Goal: Task Accomplishment & Management: Complete application form

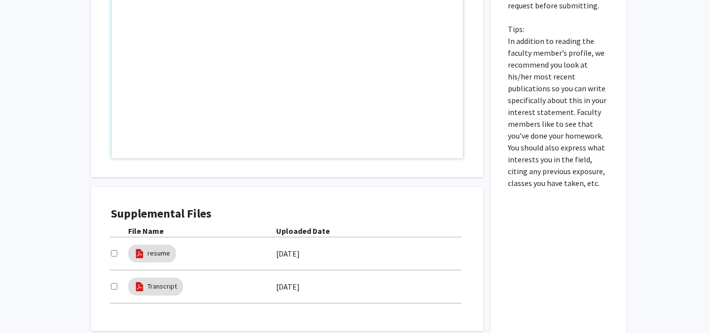
click at [219, 109] on div "Note to users with screen readers: Please press Alt+0 or Option+0 to deactivate…" at bounding box center [286, 45] width 351 height 226
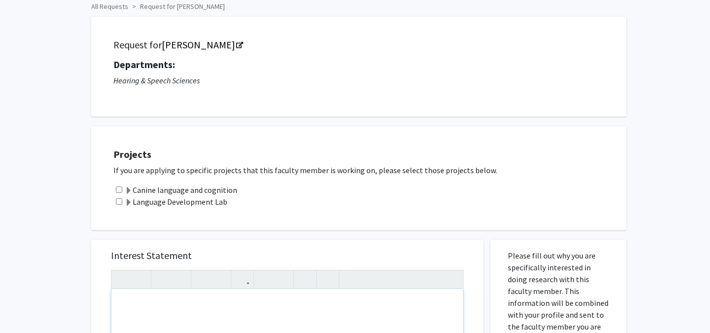
scroll to position [47, 0]
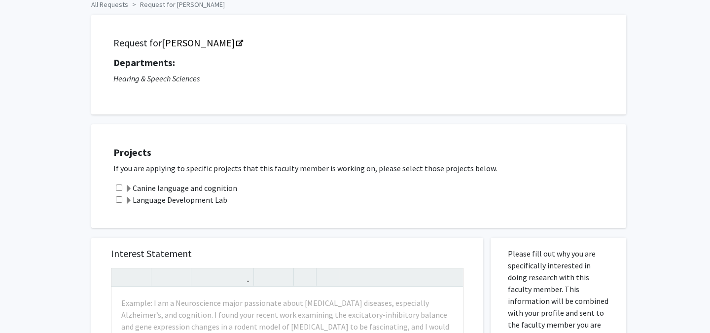
click at [176, 189] on label "Canine language and cognition" at bounding box center [181, 188] width 112 height 12
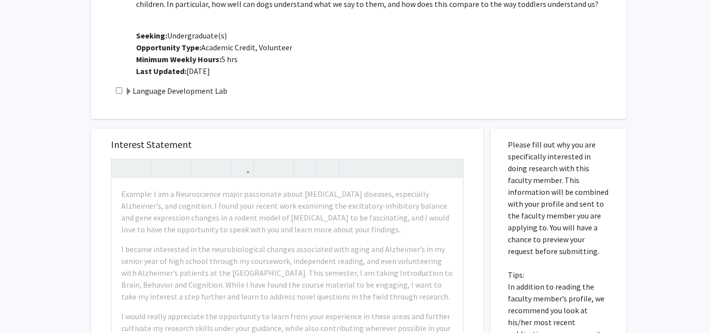
scroll to position [302, 0]
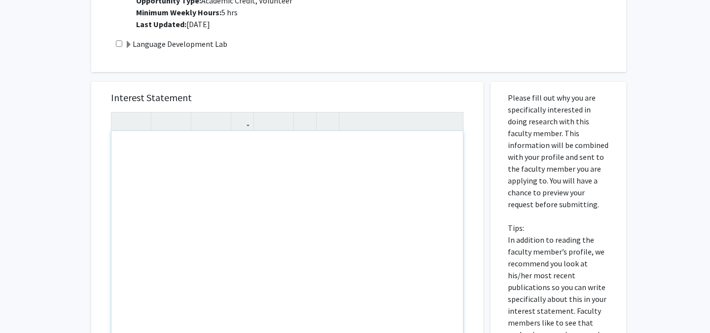
click at [345, 234] on div "Note to users with screen readers: Please press Alt+0 or Option+0 to deactivate…" at bounding box center [286, 244] width 351 height 226
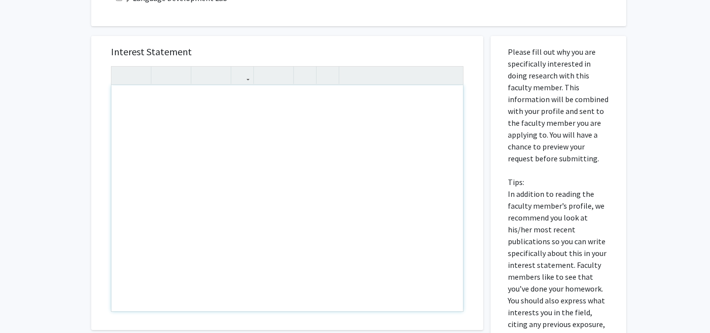
paste div "Note to users with screen readers: Please press Alt+0 or Option+0 to deactivate…"
type textarea "<l>I do s Ametcons Adipisc eli Seddoeius Temporin utlab etdo ma aliquaen ad min…"
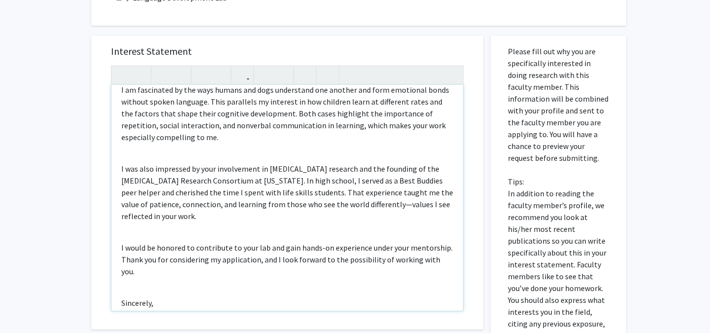
scroll to position [113, 0]
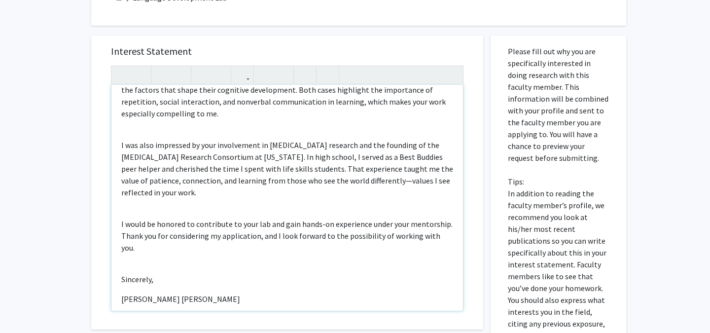
click at [172, 206] on div "I am a Cellular Biology and Molecular Genetics major with an interest in pursui…" at bounding box center [286, 198] width 351 height 226
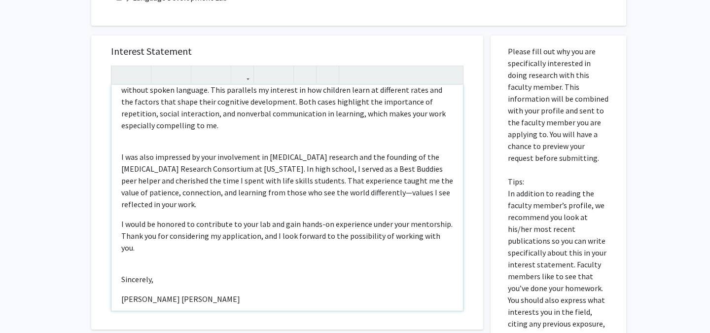
click at [140, 148] on div "I am a Cellular Biology and Molecular Genetics major with an interest in pursui…" at bounding box center [286, 198] width 351 height 226
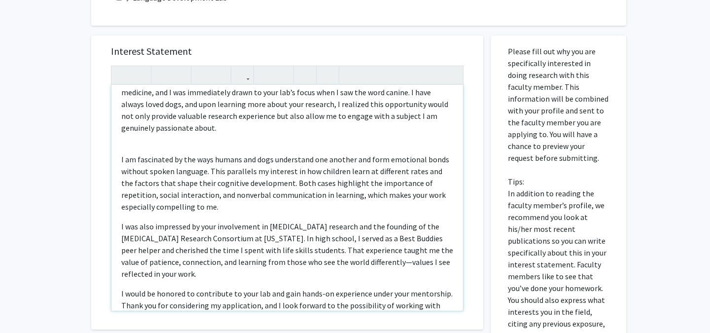
scroll to position [0, 0]
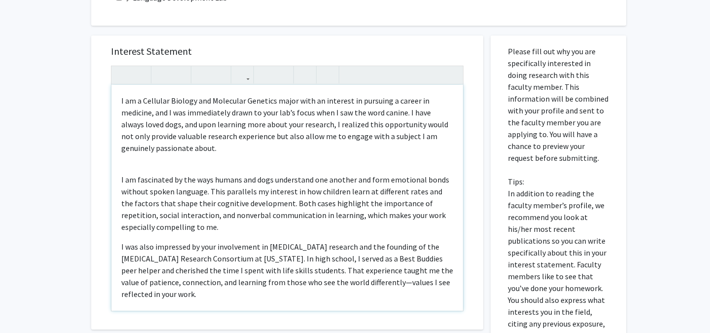
click at [136, 165] on div "I am a Cellular Biology and Molecular Genetics major with an interest in pursui…" at bounding box center [286, 198] width 351 height 226
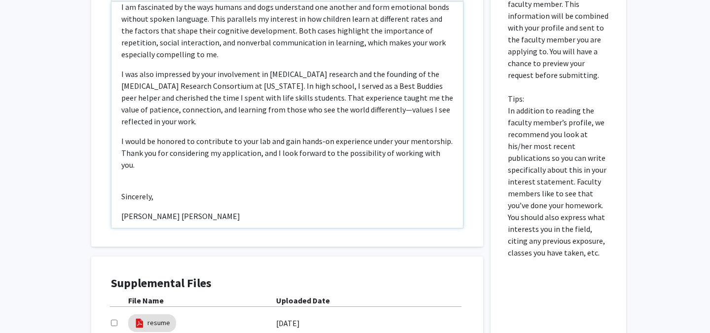
scroll to position [432, 0]
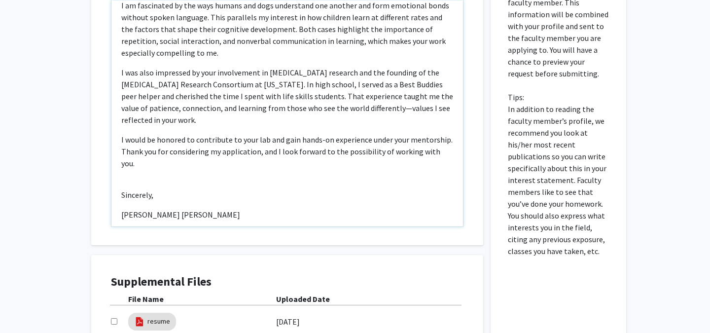
click at [207, 161] on div "I am a Cellular Biology and Molecular Genetics major with an interest in pursui…" at bounding box center [286, 113] width 351 height 226
type textarea "<l>I do s Ametcons Adipisc eli Seddoeius Temporin utlab etdo ma aliquaen ad min…"
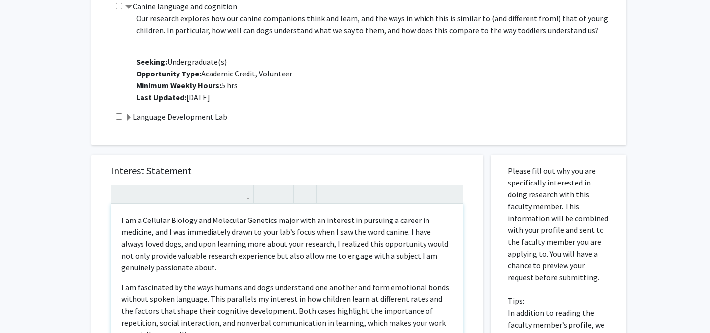
scroll to position [157, 0]
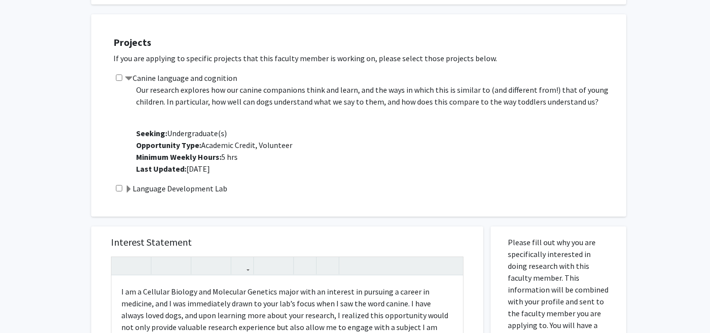
click at [120, 78] on input "checkbox" at bounding box center [119, 77] width 6 height 6
checkbox input "true"
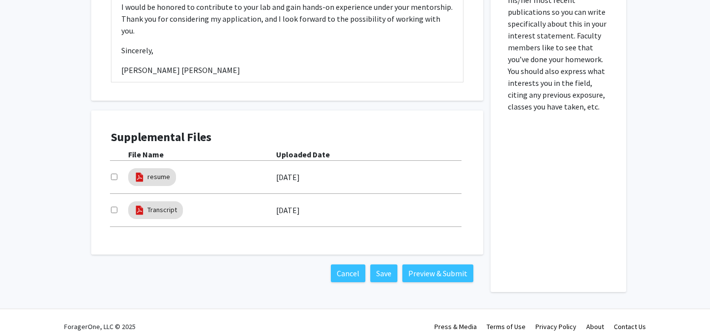
scroll to position [587, 0]
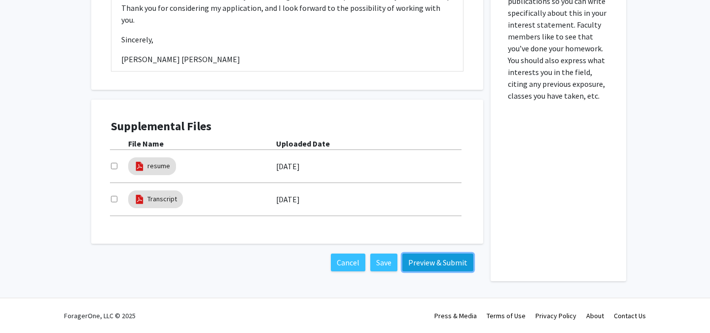
click at [429, 265] on button "Preview & Submit" at bounding box center [437, 262] width 71 height 18
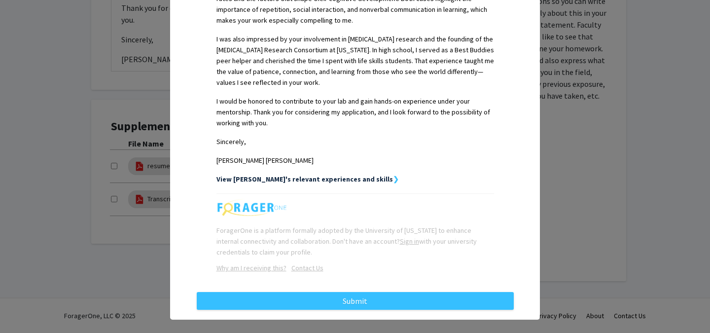
scroll to position [373, 0]
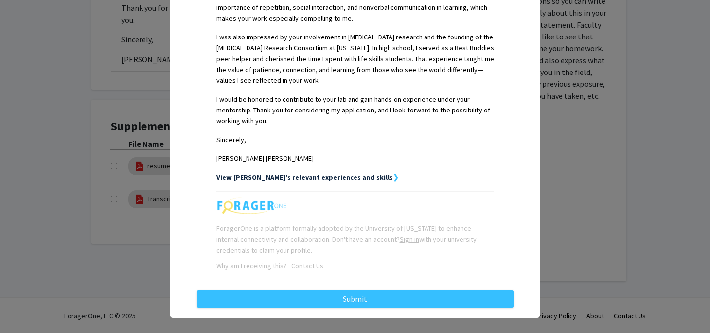
click at [393, 172] on strong "❯" at bounding box center [396, 176] width 6 height 9
click at [343, 172] on strong "View [PERSON_NAME]'s relevant experiences and skills" at bounding box center [304, 176] width 176 height 9
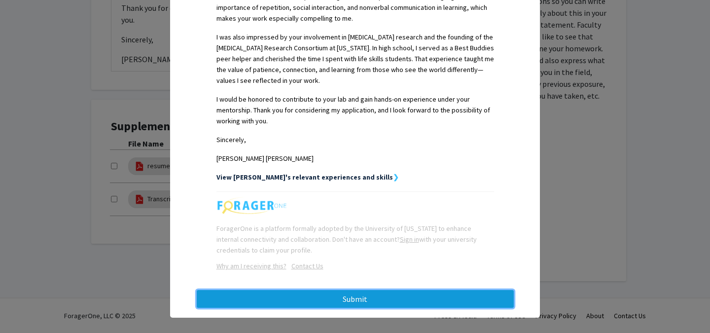
click at [363, 290] on button "Submit" at bounding box center [355, 299] width 317 height 18
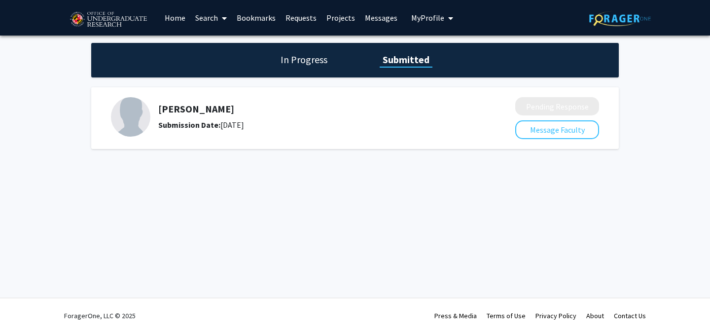
click at [317, 69] on div "In Progress Submitted" at bounding box center [354, 60] width 527 height 34
click at [314, 62] on h1 "In Progress" at bounding box center [303, 60] width 53 height 14
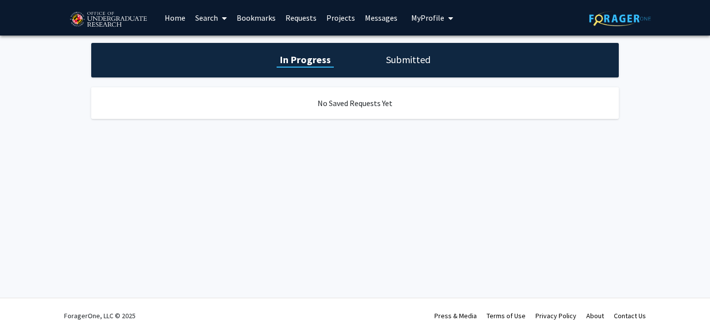
click at [408, 61] on h1 "Submitted" at bounding box center [408, 60] width 50 height 14
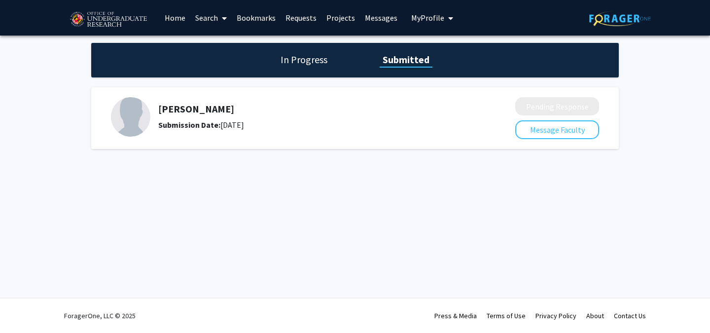
click at [460, 117] on div "Rochelle Newman Submission Date: August 19, 2025" at bounding box center [310, 117] width 305 height 28
click at [163, 18] on link "Home" at bounding box center [175, 17] width 31 height 34
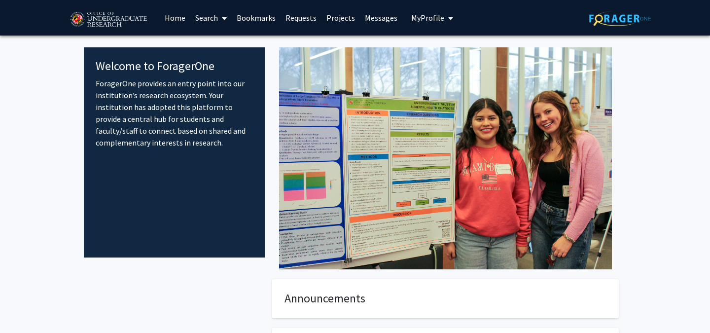
click at [210, 19] on link "Search" at bounding box center [210, 17] width 41 height 34
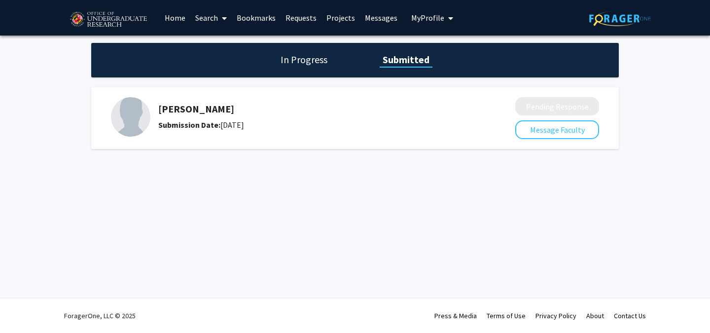
click at [427, 9] on button "My Profile" at bounding box center [432, 17] width 48 height 35
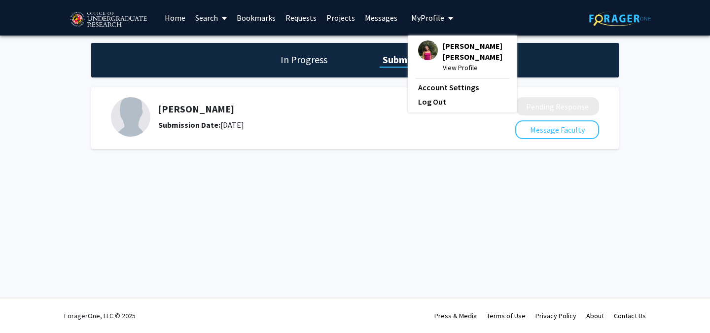
click at [427, 9] on button "My Profile" at bounding box center [432, 17] width 48 height 35
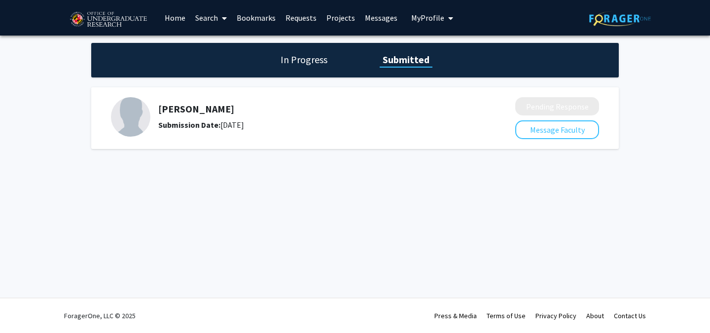
click at [427, 9] on button "My Profile" at bounding box center [432, 17] width 48 height 35
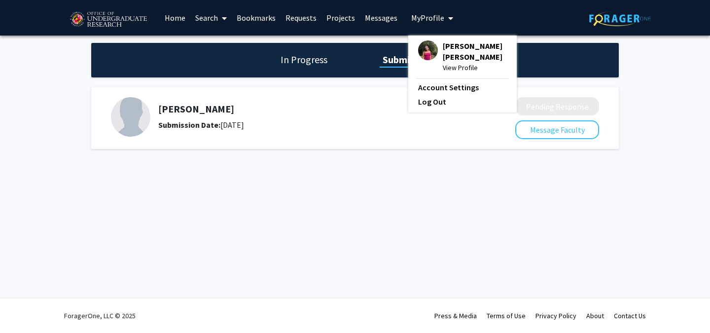
click at [433, 54] on div "Molly Ben View Profile" at bounding box center [462, 56] width 89 height 33
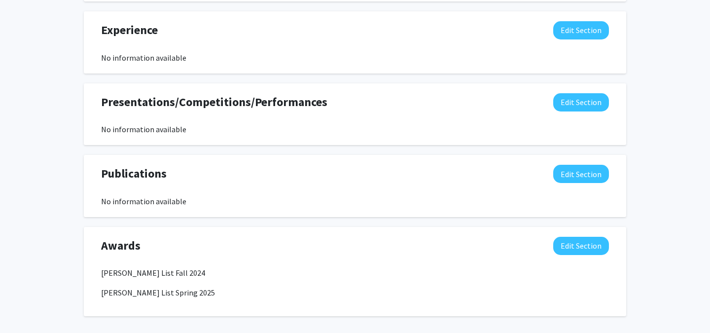
scroll to position [696, 0]
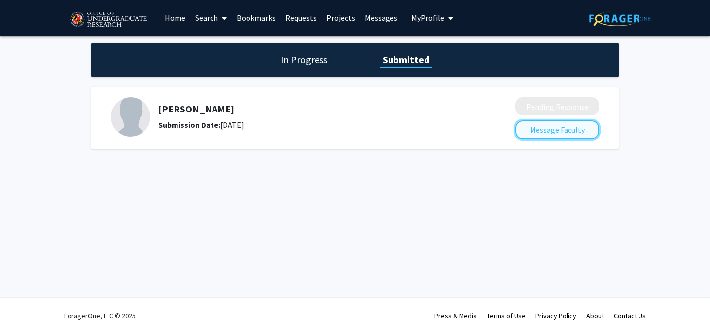
click at [544, 133] on button "Message Faculty" at bounding box center [557, 129] width 84 height 19
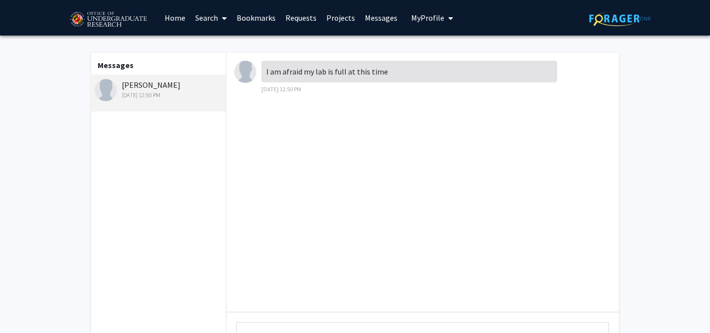
scroll to position [87, 0]
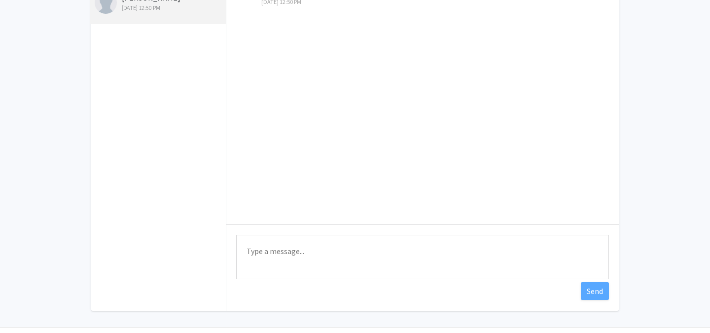
click at [322, 238] on textarea "Type a message" at bounding box center [422, 257] width 373 height 44
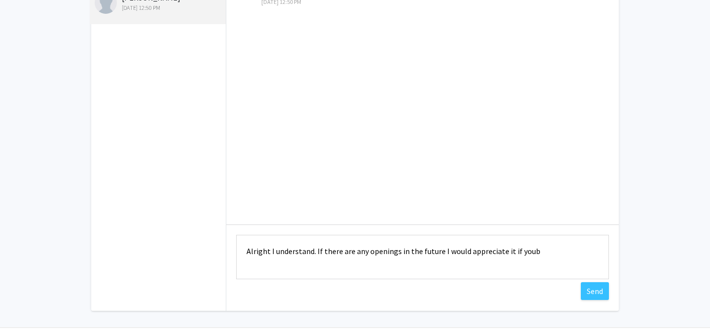
click at [464, 247] on textarea "Alright I understand. If there are any openings in the future I would appreciat…" at bounding box center [422, 257] width 373 height 44
click at [264, 249] on textarea "Alright I understand. If there are any openings in the future I would highly ap…" at bounding box center [422, 257] width 373 height 44
click at [294, 245] on textarea "Alright I understand. If there are any openings in the future I would highly ap…" at bounding box center [422, 257] width 373 height 44
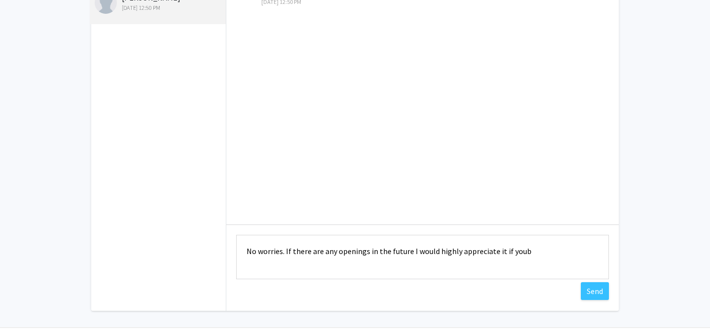
click at [397, 247] on textarea "No worries. If there are any openings in the future I would highly appreciate i…" at bounding box center [422, 257] width 373 height 44
click at [527, 251] on textarea "No worries. If there are any openings in the future, I would highly appreciate …" at bounding box center [422, 257] width 373 height 44
type textarea "No worries. If there are any openings in the future, I would highly appreciate …"
click at [596, 293] on button "Send" at bounding box center [594, 291] width 28 height 18
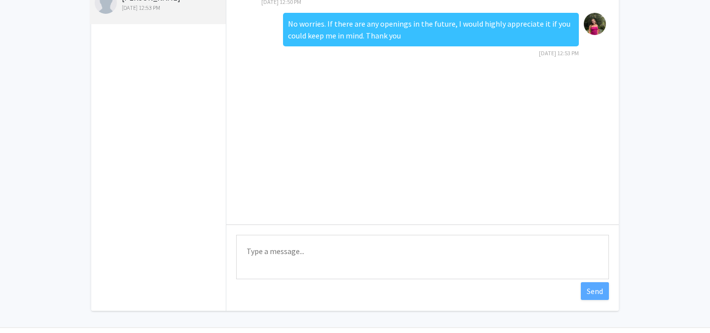
scroll to position [0, 0]
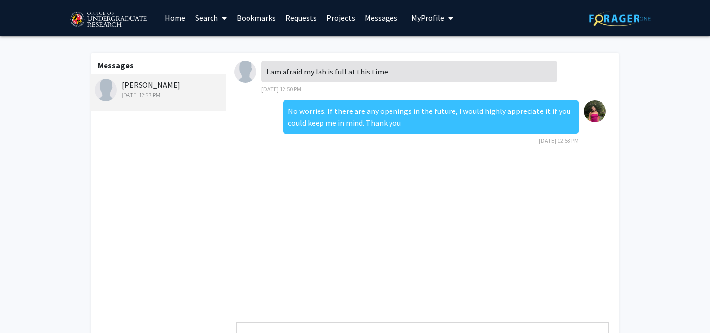
click at [205, 18] on link "Search" at bounding box center [210, 17] width 41 height 34
click at [265, 23] on link "Bookmarks" at bounding box center [256, 17] width 49 height 34
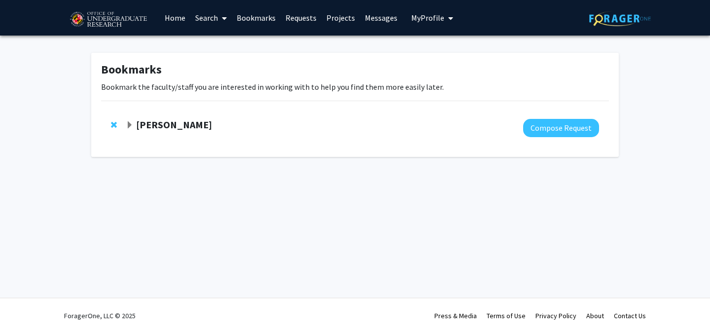
click at [304, 21] on link "Requests" at bounding box center [300, 17] width 41 height 34
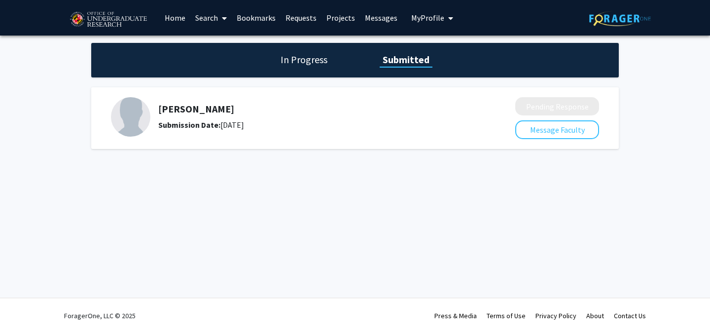
click at [172, 15] on link "Home" at bounding box center [175, 17] width 31 height 34
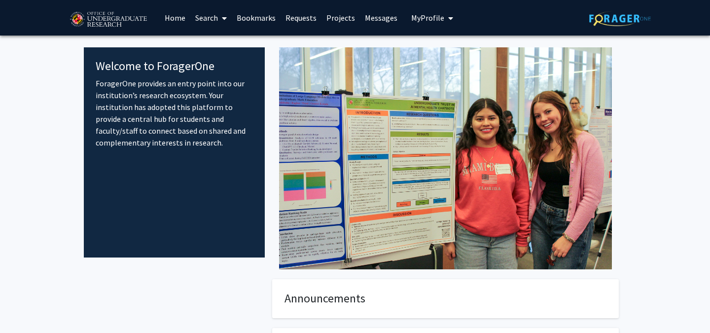
scroll to position [184, 0]
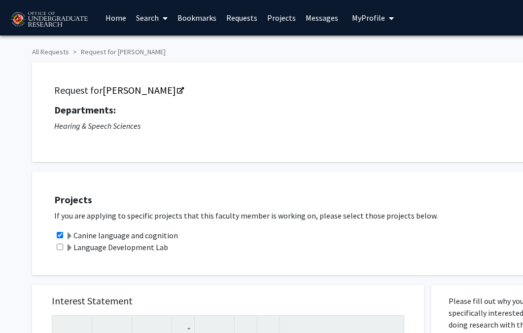
click at [128, 19] on link "Home" at bounding box center [116, 17] width 31 height 34
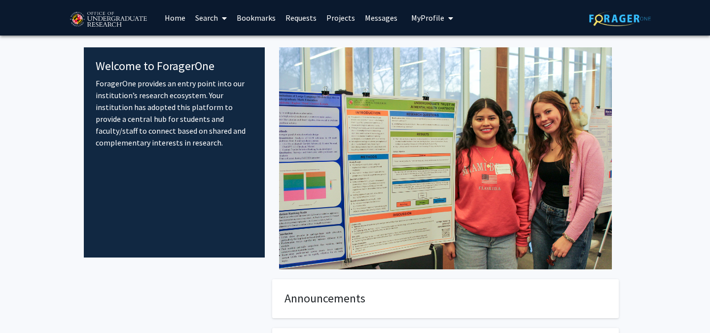
click at [205, 20] on link "Search" at bounding box center [210, 17] width 41 height 34
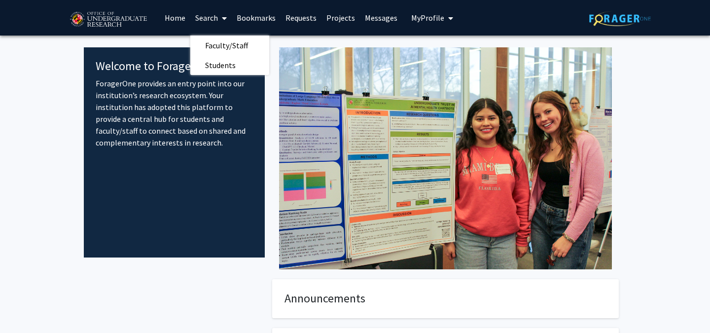
click at [262, 25] on link "Bookmarks" at bounding box center [256, 17] width 49 height 34
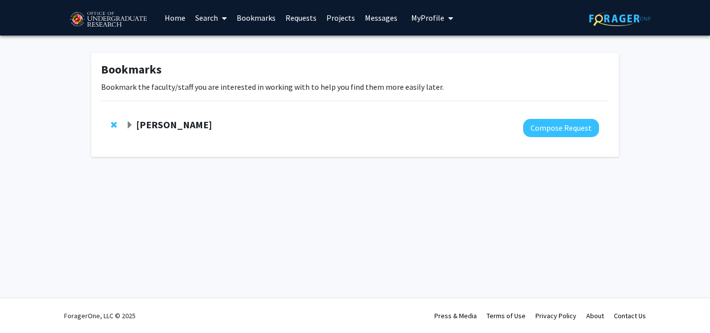
click at [305, 18] on link "Requests" at bounding box center [300, 17] width 41 height 34
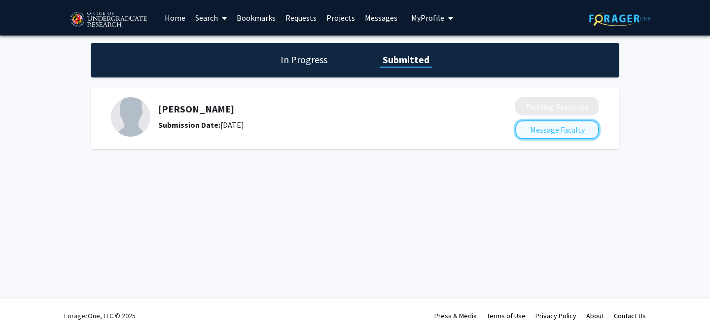
click at [522, 126] on button "Message Faculty" at bounding box center [557, 129] width 84 height 19
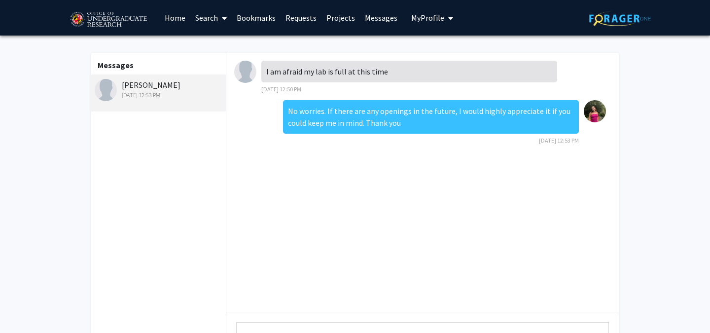
click at [306, 26] on link "Requests" at bounding box center [300, 17] width 41 height 34
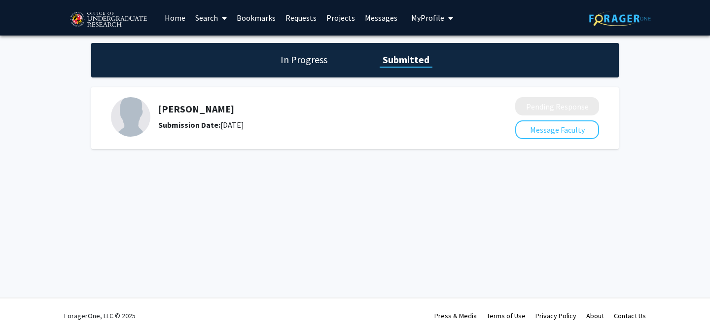
click at [341, 14] on link "Projects" at bounding box center [340, 17] width 38 height 34
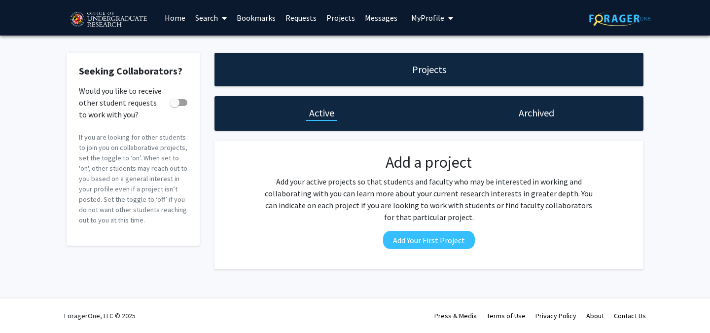
click at [389, 19] on link "Messages" at bounding box center [381, 17] width 42 height 34
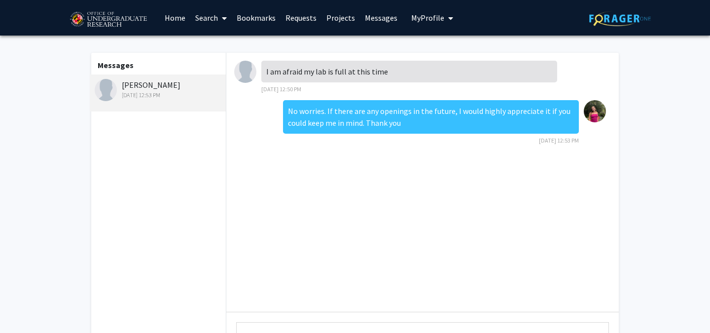
click at [415, 15] on span "My Profile" at bounding box center [427, 18] width 33 height 10
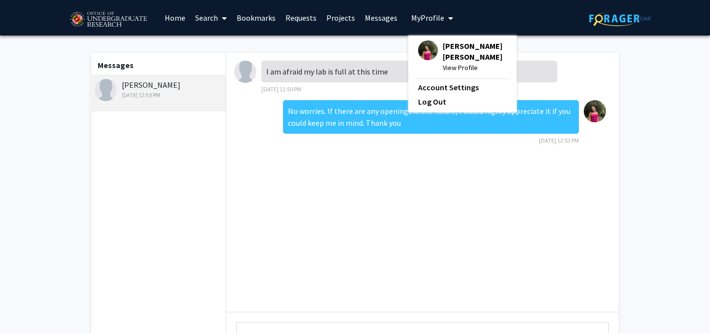
click at [170, 26] on link "Home" at bounding box center [175, 17] width 31 height 34
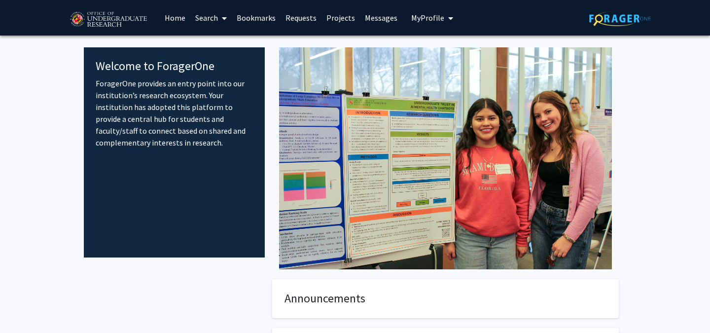
scroll to position [184, 0]
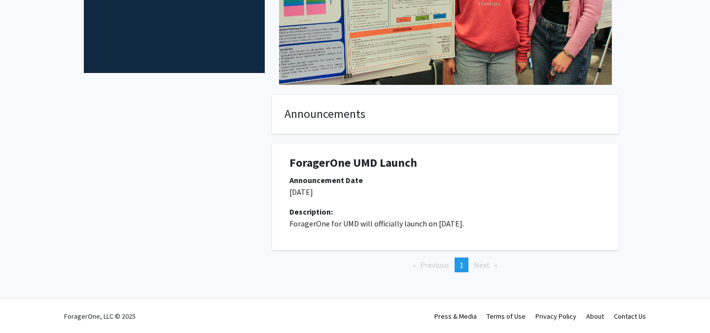
click at [376, 112] on h4 "Announcements" at bounding box center [445, 114] width 322 height 14
click at [318, 112] on h4 "Announcements" at bounding box center [445, 114] width 322 height 14
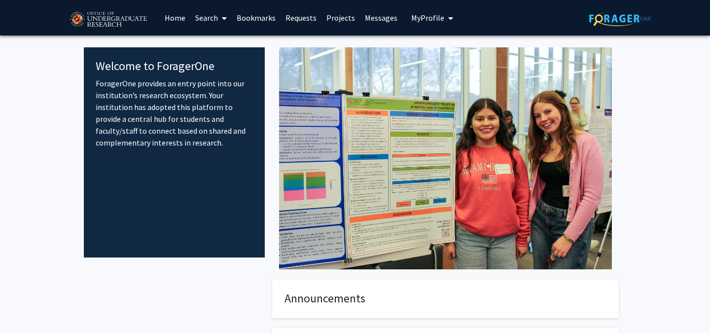
click at [222, 14] on icon at bounding box center [224, 18] width 5 height 8
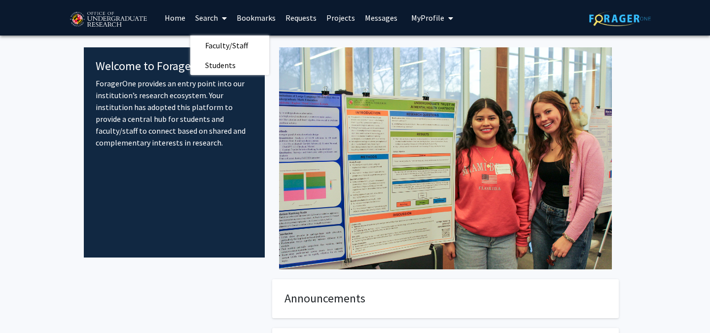
click at [262, 20] on link "Bookmarks" at bounding box center [256, 17] width 49 height 34
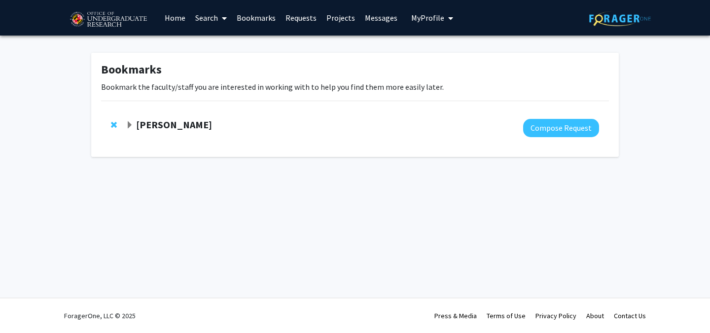
click at [200, 17] on link "Search" at bounding box center [210, 17] width 41 height 34
click at [219, 50] on span "Faculty/Staff" at bounding box center [226, 45] width 72 height 20
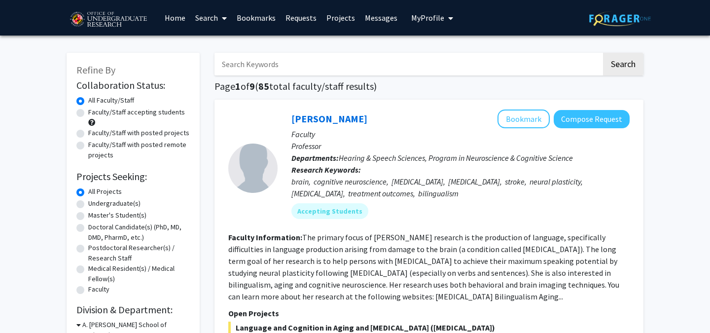
click at [170, 113] on label "Faculty/Staff accepting students" at bounding box center [136, 112] width 97 height 10
click at [95, 113] on input "Faculty/Staff accepting students" at bounding box center [91, 110] width 6 height 6
radio input "true"
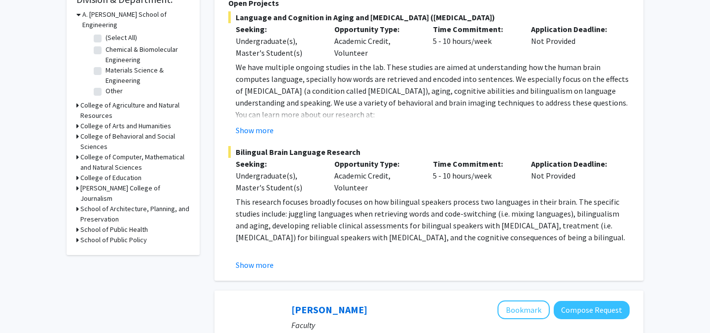
scroll to position [308, 0]
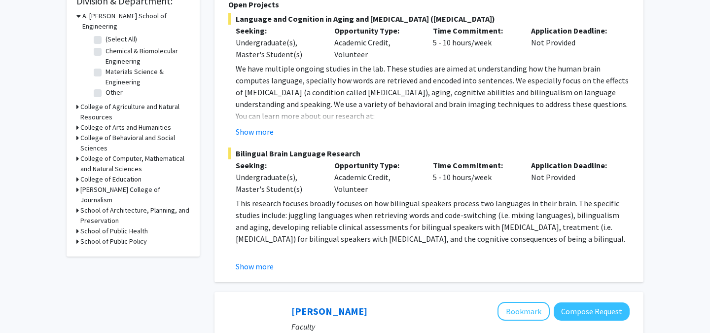
click at [141, 153] on h3 "College of Computer, Mathematical and Natural Sciences" at bounding box center [134, 163] width 109 height 21
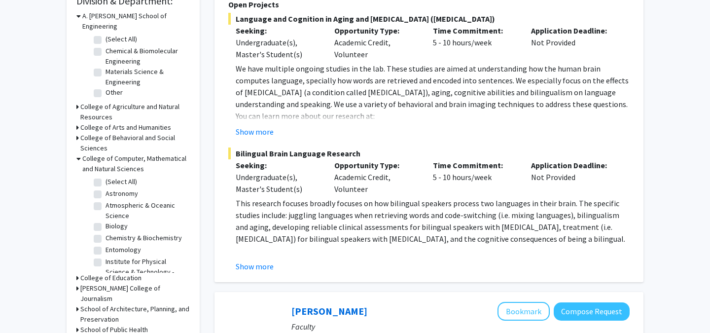
click at [128, 176] on label "(Select All)" at bounding box center [121, 181] width 32 height 10
click at [112, 176] on input "(Select All)" at bounding box center [108, 179] width 6 height 6
checkbox input "true"
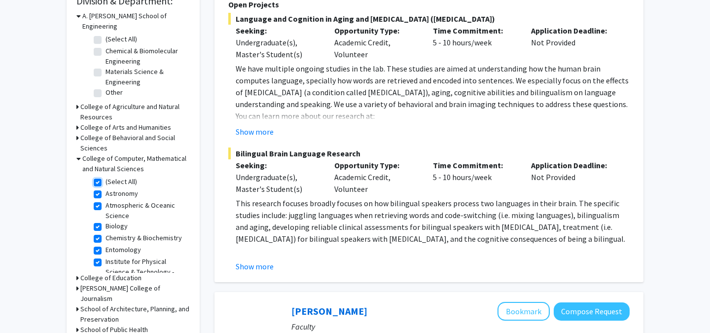
checkbox input "true"
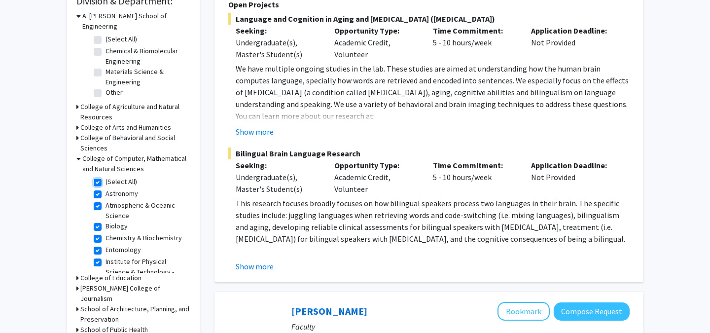
checkbox input "true"
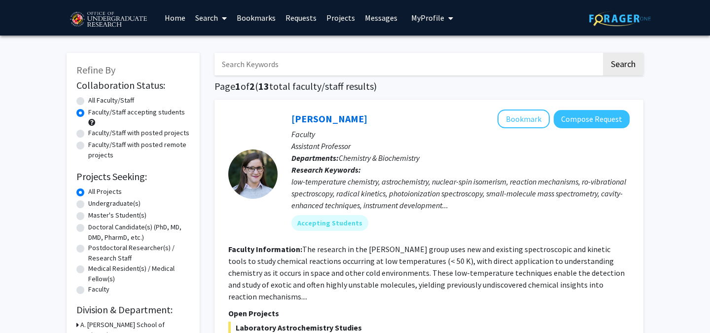
click at [125, 101] on label "All Faculty/Staff" at bounding box center [111, 100] width 46 height 10
click at [95, 101] on input "All Faculty/Staff" at bounding box center [91, 98] width 6 height 6
radio input "true"
click at [152, 115] on label "Faculty/Staff accepting students" at bounding box center [136, 112] width 97 height 10
click at [95, 113] on input "Faculty/Staff accepting students" at bounding box center [91, 110] width 6 height 6
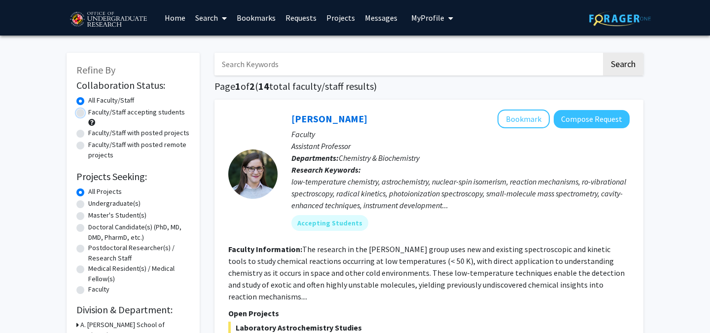
radio input "true"
click at [98, 191] on label "All Projects" at bounding box center [105, 191] width 34 height 10
click at [95, 191] on input "All Projects" at bounding box center [91, 189] width 6 height 6
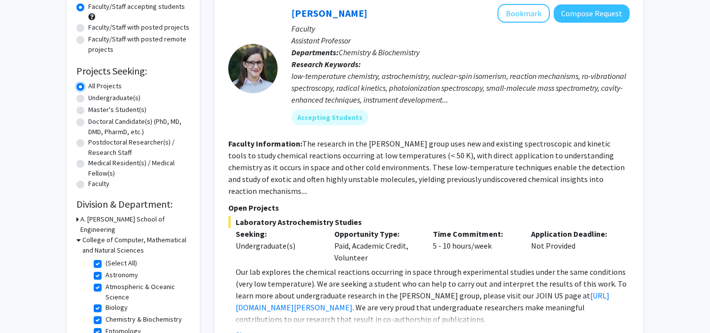
scroll to position [104, 0]
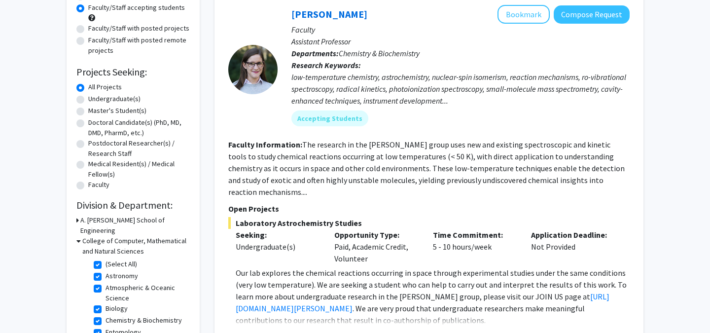
click at [111, 99] on label "Undergraduate(s)" at bounding box center [114, 99] width 52 height 10
click at [95, 99] on input "Undergraduate(s)" at bounding box center [91, 97] width 6 height 6
radio input "true"
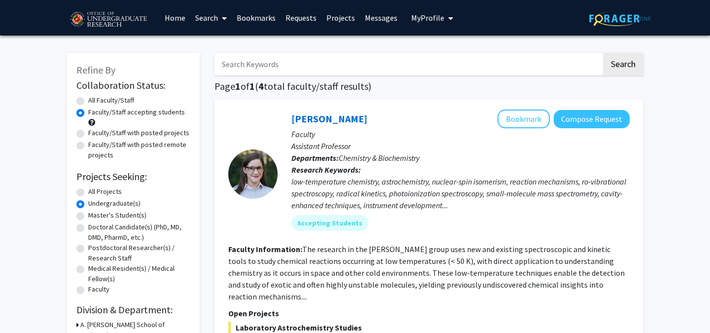
click at [94, 98] on label "All Faculty/Staff" at bounding box center [111, 100] width 46 height 10
click at [94, 98] on input "All Faculty/Staff" at bounding box center [91, 98] width 6 height 6
radio input "true"
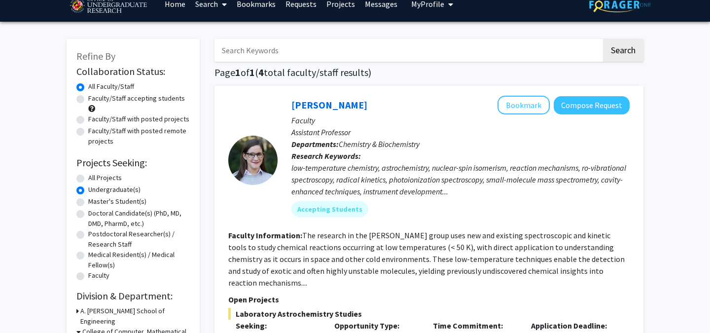
scroll to position [4, 0]
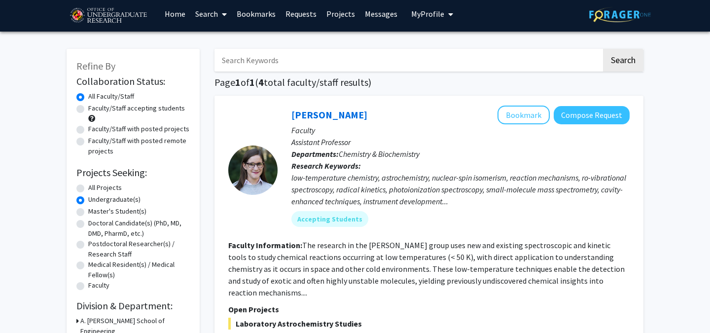
click at [222, 13] on span at bounding box center [222, 14] width 9 height 34
click at [224, 41] on span "Faculty/Staff" at bounding box center [226, 42] width 72 height 20
radio input "true"
checkbox input "false"
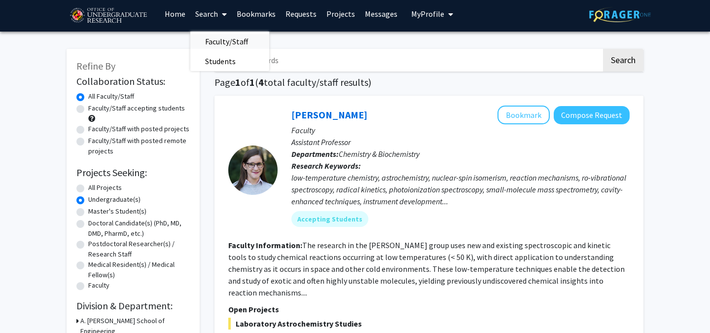
checkbox input "false"
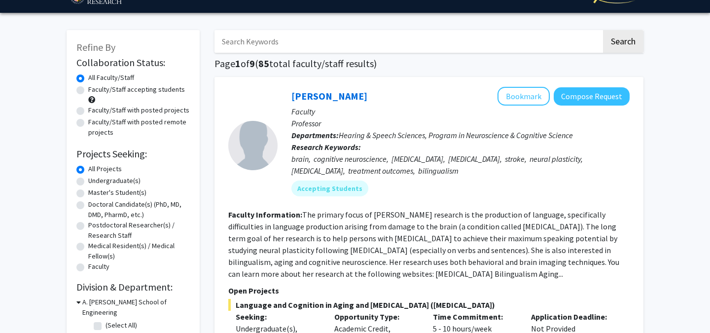
scroll to position [39, 0]
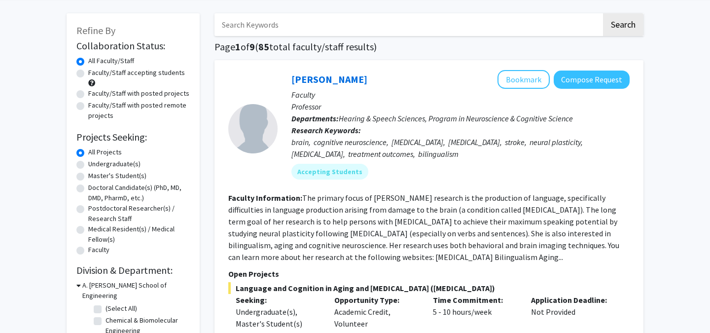
click at [152, 72] on label "Faculty/Staff accepting students" at bounding box center [136, 73] width 97 height 10
click at [95, 72] on input "Faculty/Staff accepting students" at bounding box center [91, 71] width 6 height 6
radio input "true"
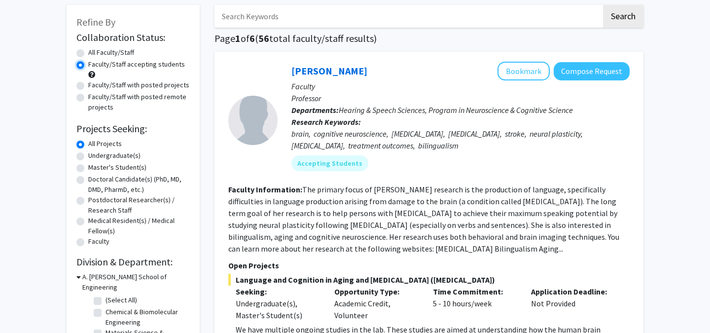
scroll to position [53, 0]
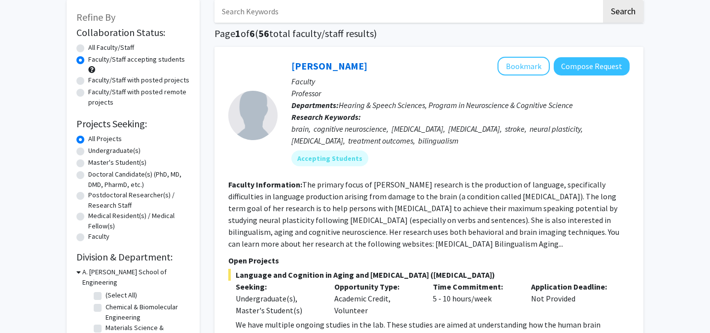
click at [118, 149] on label "Undergraduate(s)" at bounding box center [114, 150] width 52 height 10
click at [95, 149] on input "Undergraduate(s)" at bounding box center [91, 148] width 6 height 6
radio input "true"
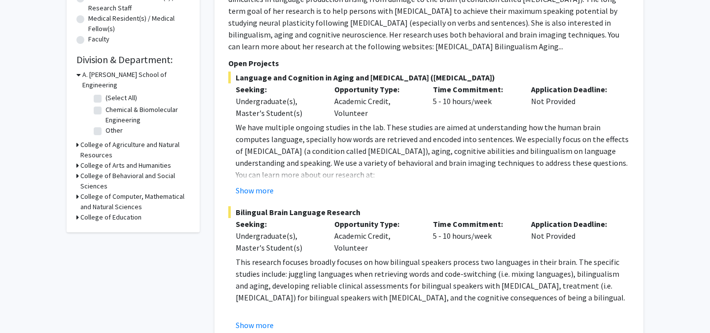
scroll to position [248, 0]
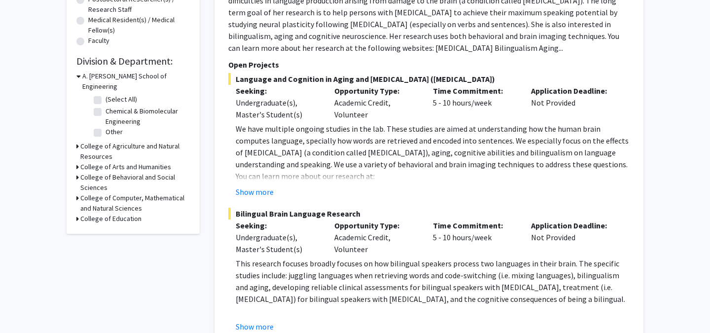
click at [139, 75] on h3 "A. James Clark School of Engineering" at bounding box center [135, 81] width 107 height 21
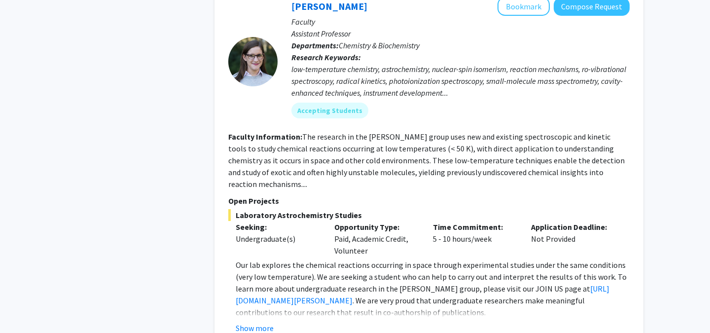
scroll to position [1438, 0]
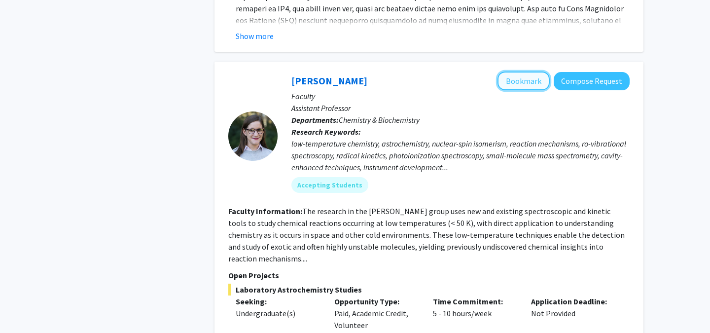
click at [530, 71] on button "Bookmark" at bounding box center [523, 80] width 52 height 19
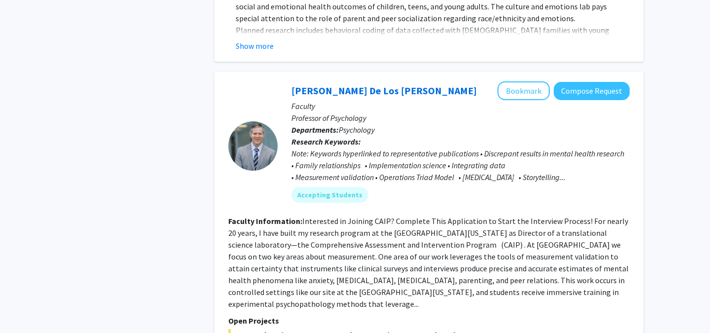
scroll to position [2331, 0]
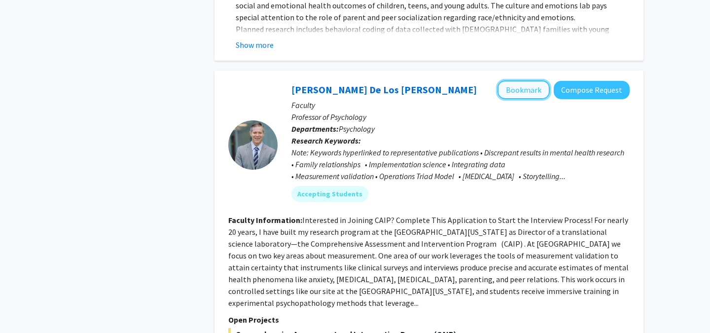
click at [525, 80] on button "Bookmark" at bounding box center [523, 89] width 52 height 19
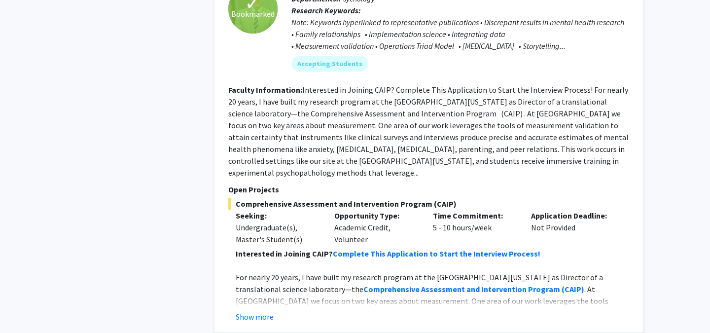
scroll to position [2479, 0]
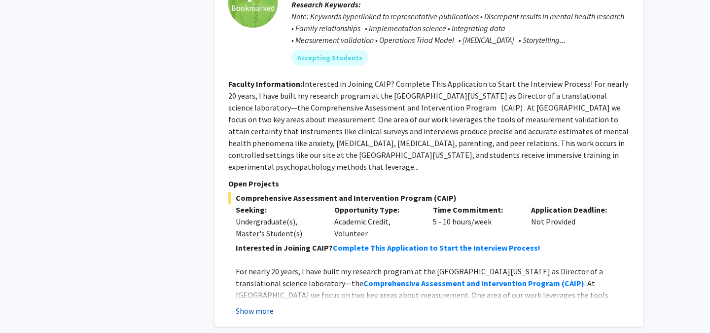
click at [258, 305] on button "Show more" at bounding box center [255, 311] width 38 height 12
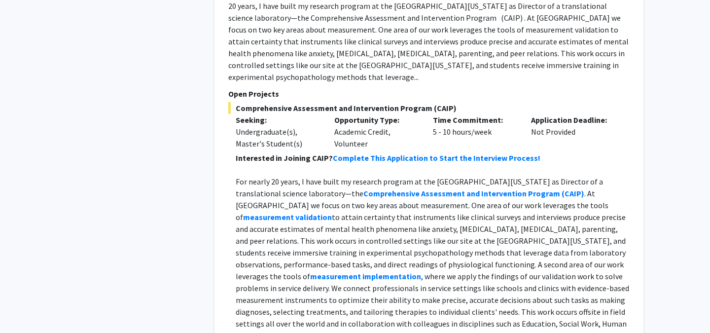
scroll to position [2570, 0]
click at [384, 152] on strong "Complete This Application to Start the Interview Process!" at bounding box center [436, 157] width 207 height 10
click at [393, 201] on p "For nearly 20 years, I have built my research program at the University of Mary…" at bounding box center [433, 262] width 394 height 177
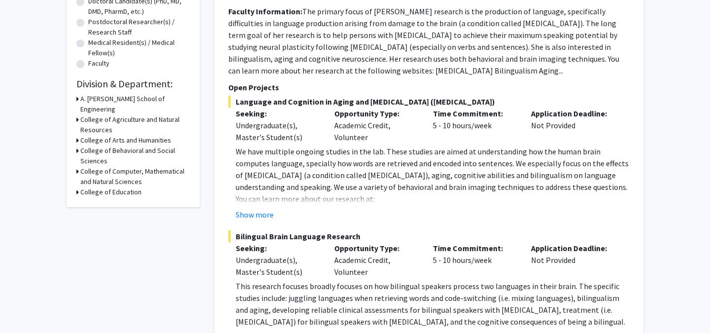
scroll to position [0, 0]
